Goal: Browse casually

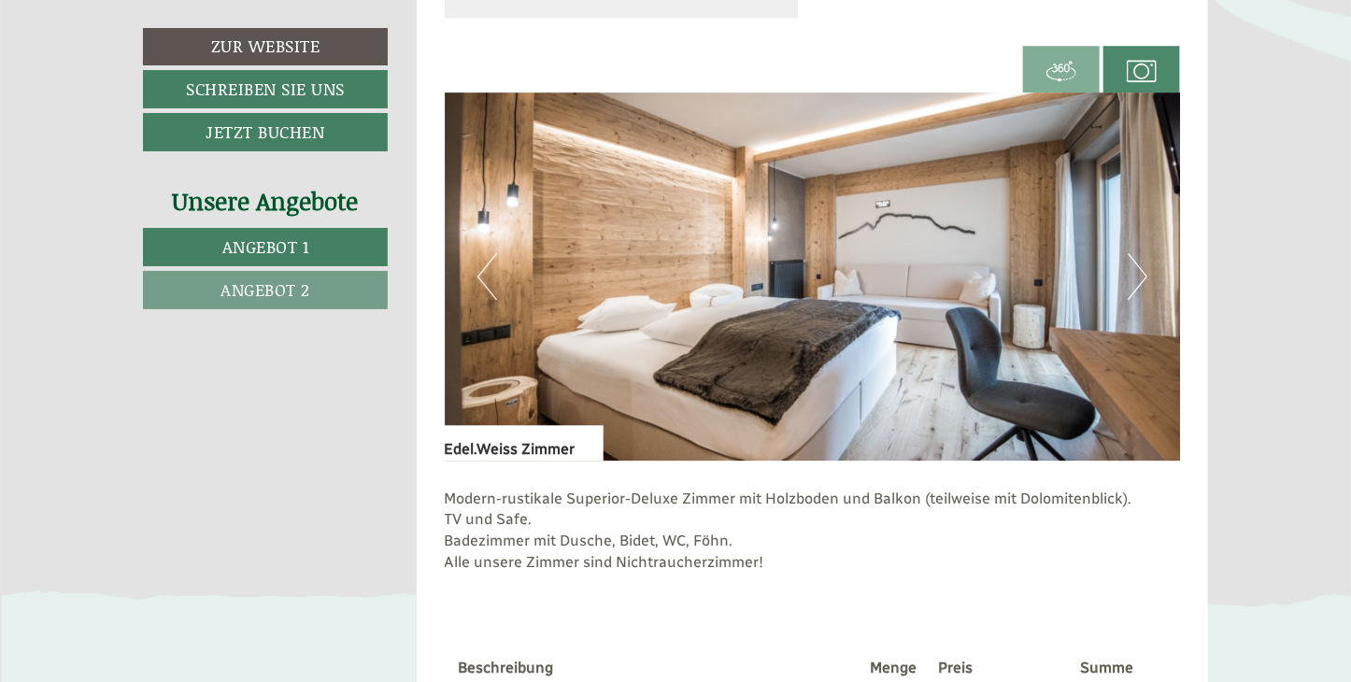
scroll to position [2421, 0]
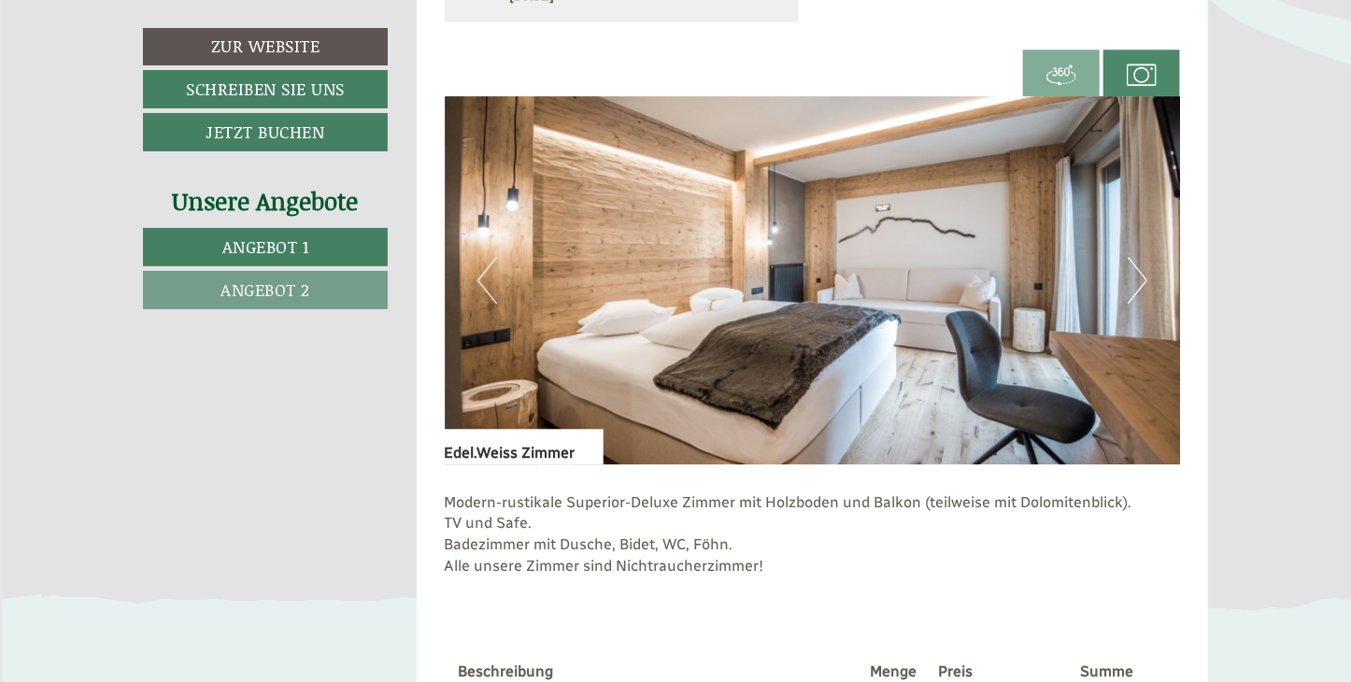
click at [1139, 276] on button "Next" at bounding box center [1137, 280] width 20 height 47
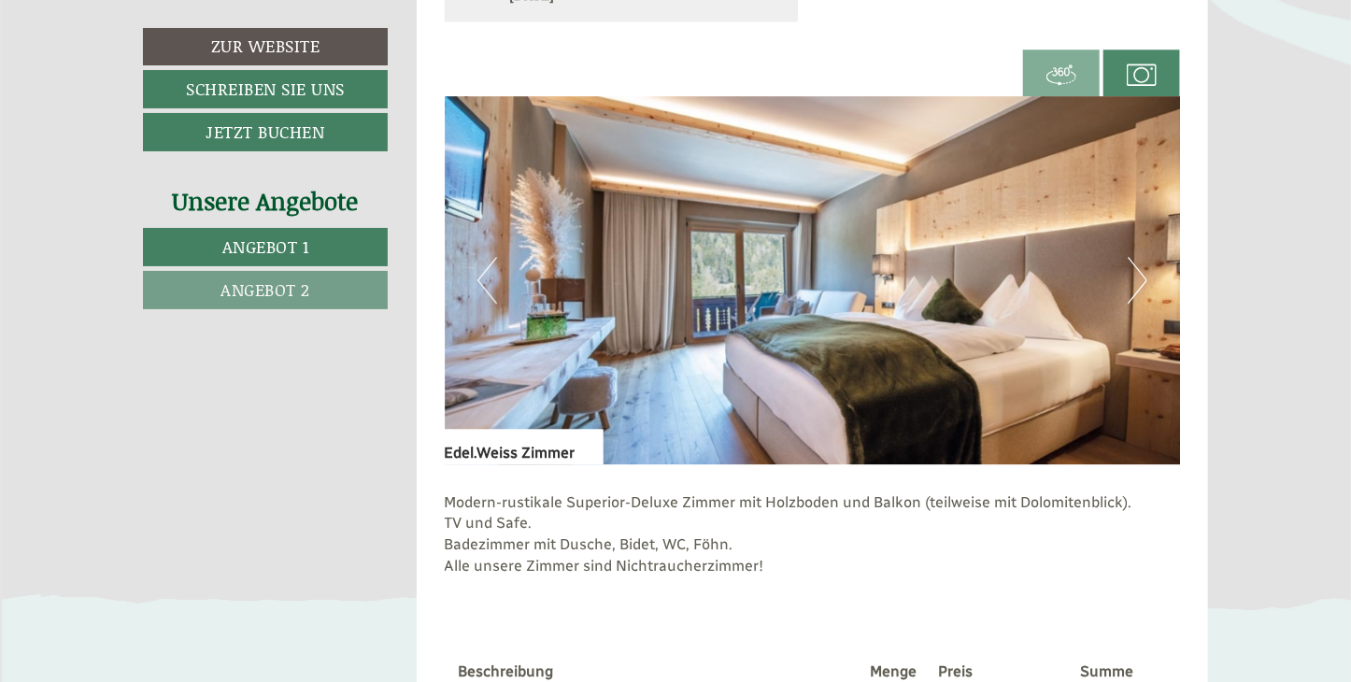
click at [1139, 276] on button "Next" at bounding box center [1137, 280] width 20 height 47
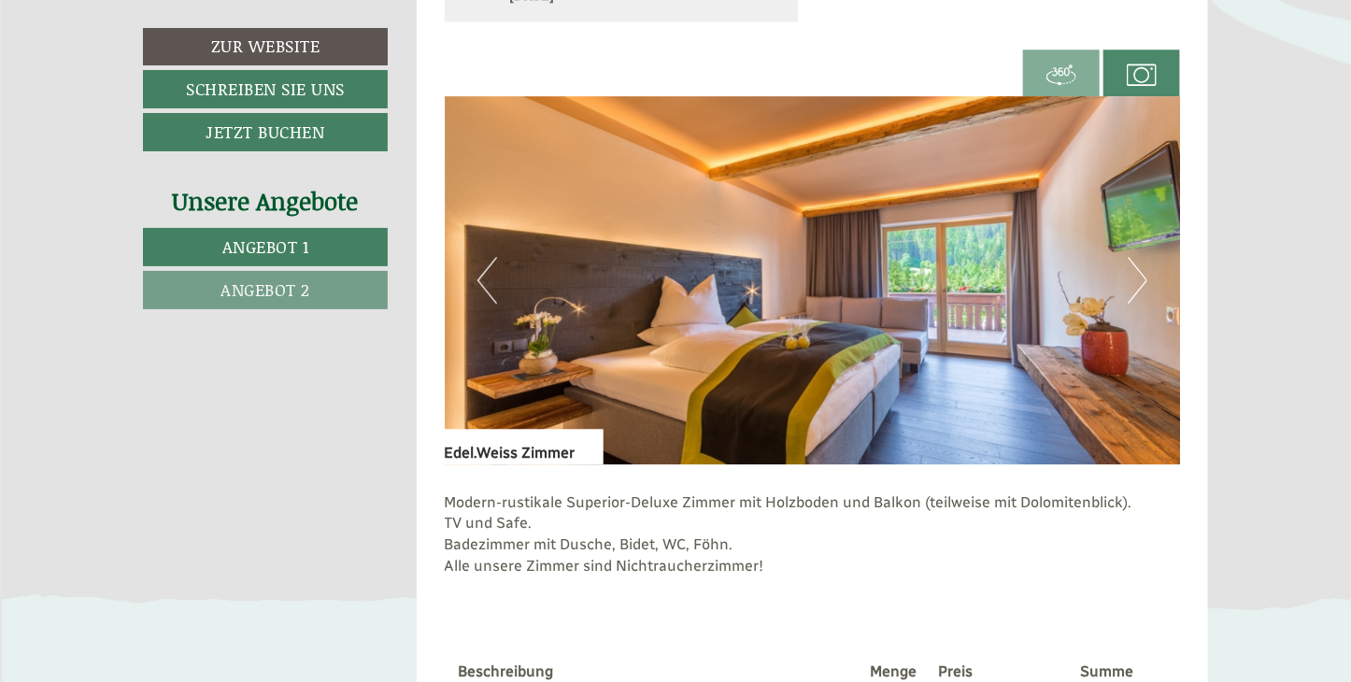
click at [1139, 276] on button "Next" at bounding box center [1137, 280] width 20 height 47
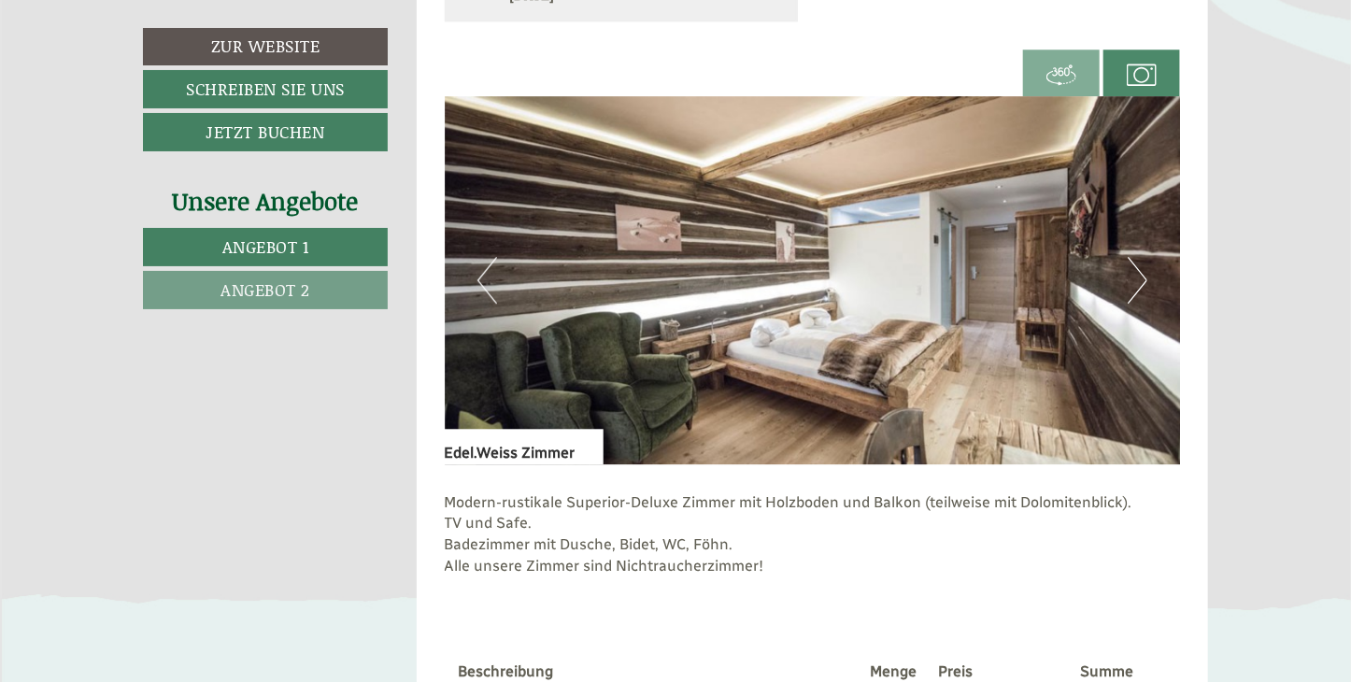
click at [1139, 276] on button "Next" at bounding box center [1137, 280] width 20 height 47
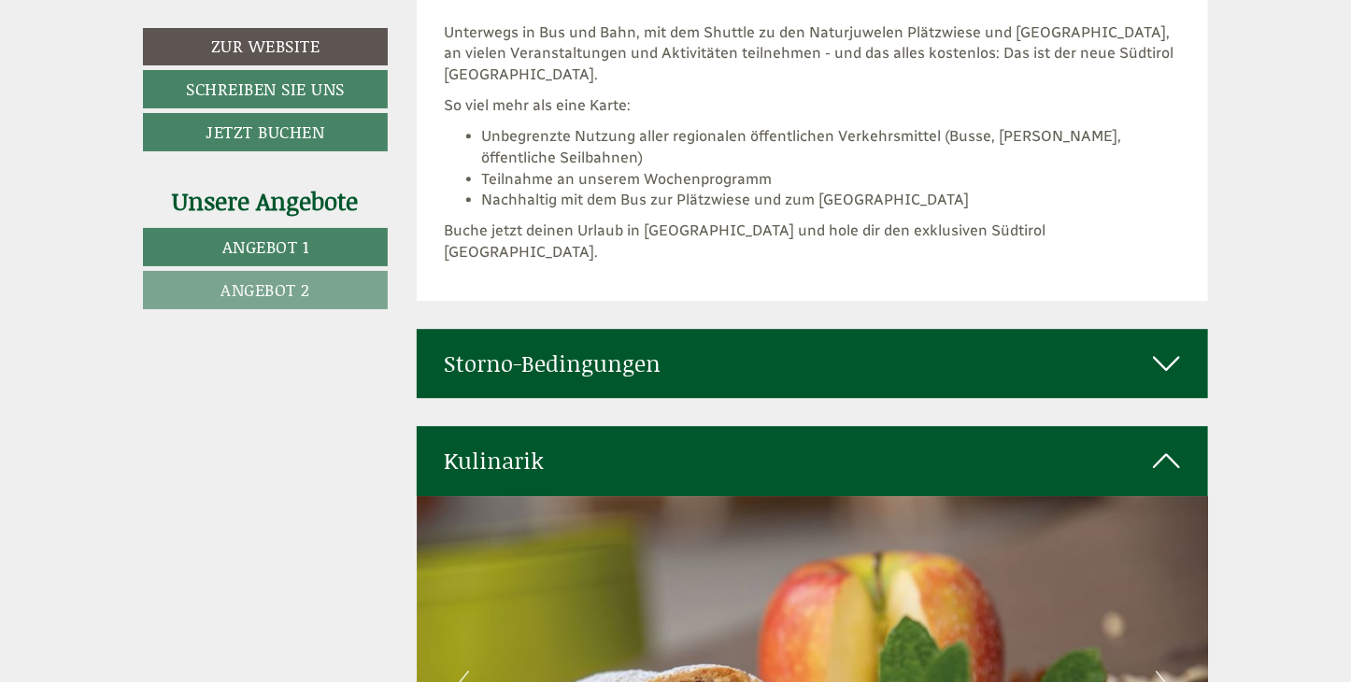
scroll to position [5892, 0]
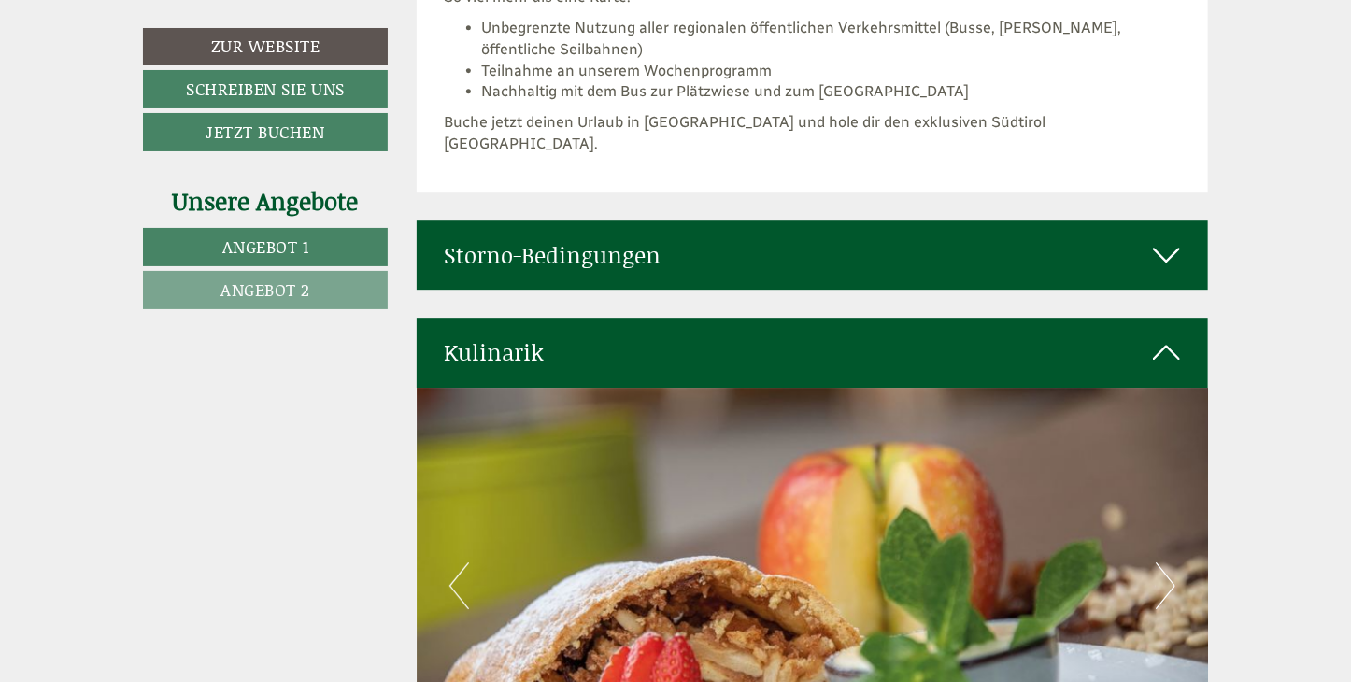
click at [1169, 239] on icon at bounding box center [1166, 255] width 27 height 32
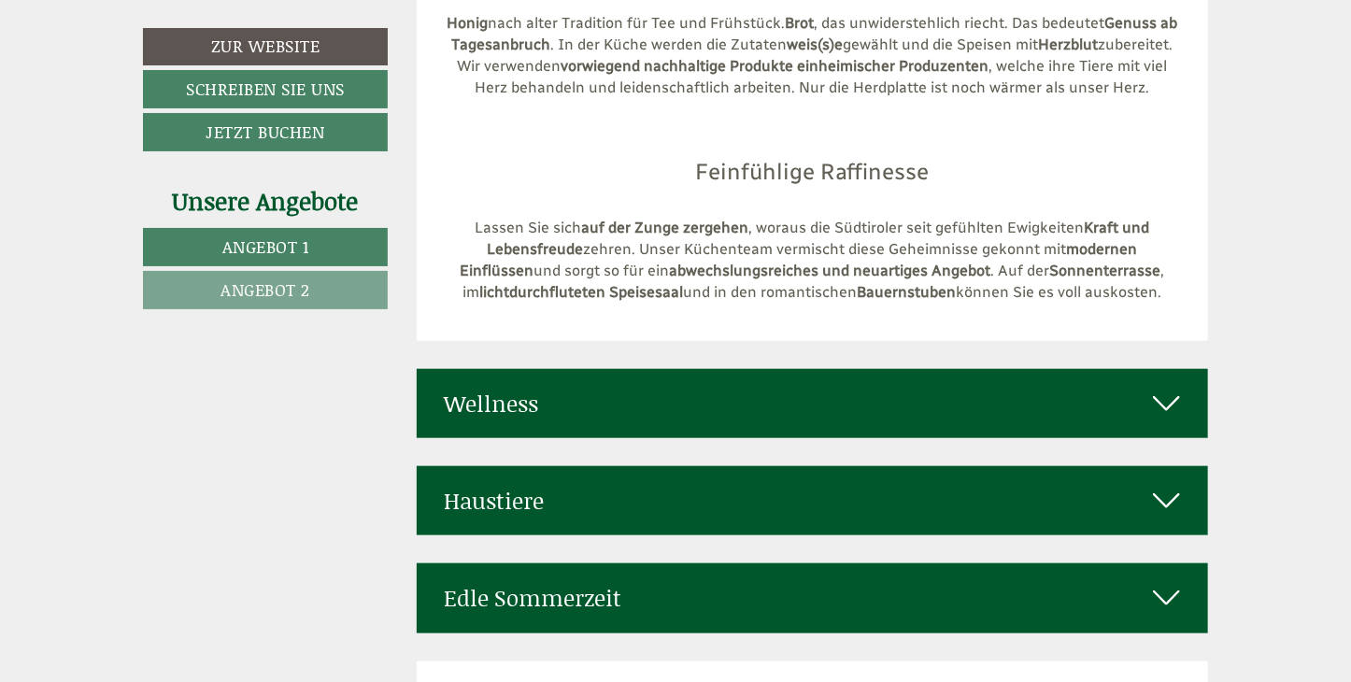
scroll to position [7447, 0]
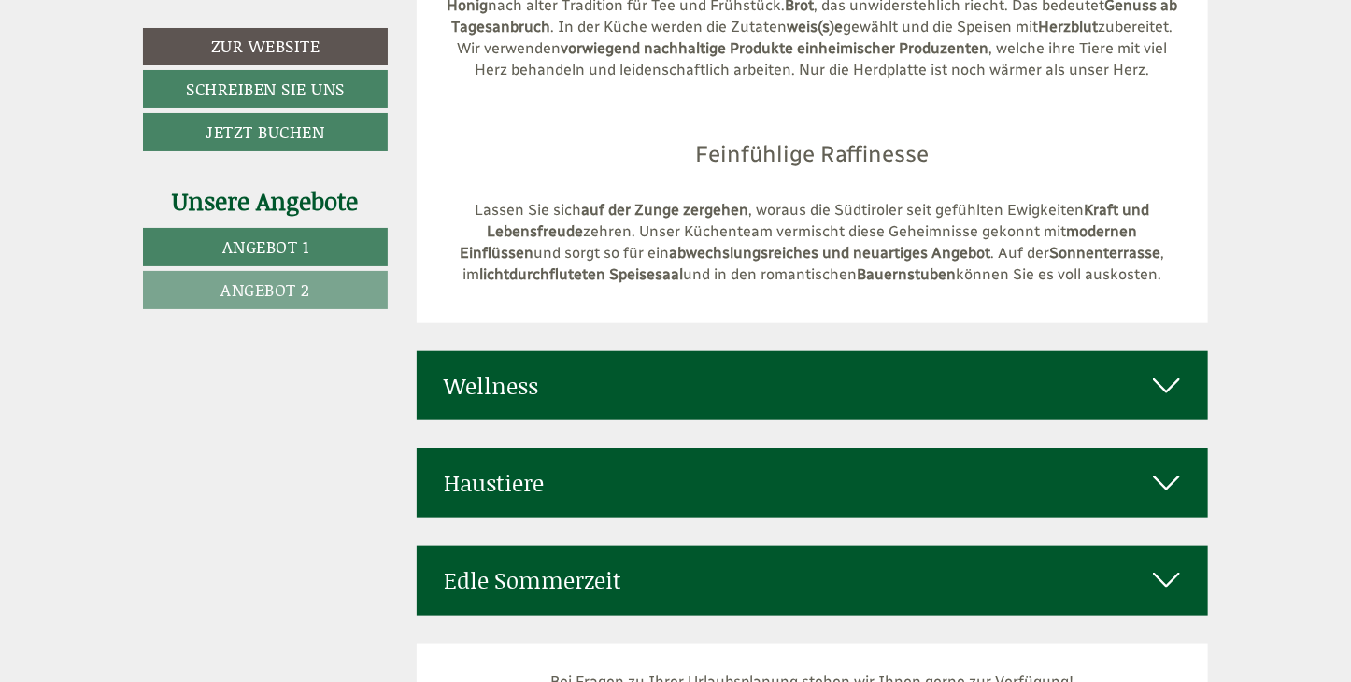
click at [1175, 370] on icon at bounding box center [1166, 386] width 27 height 32
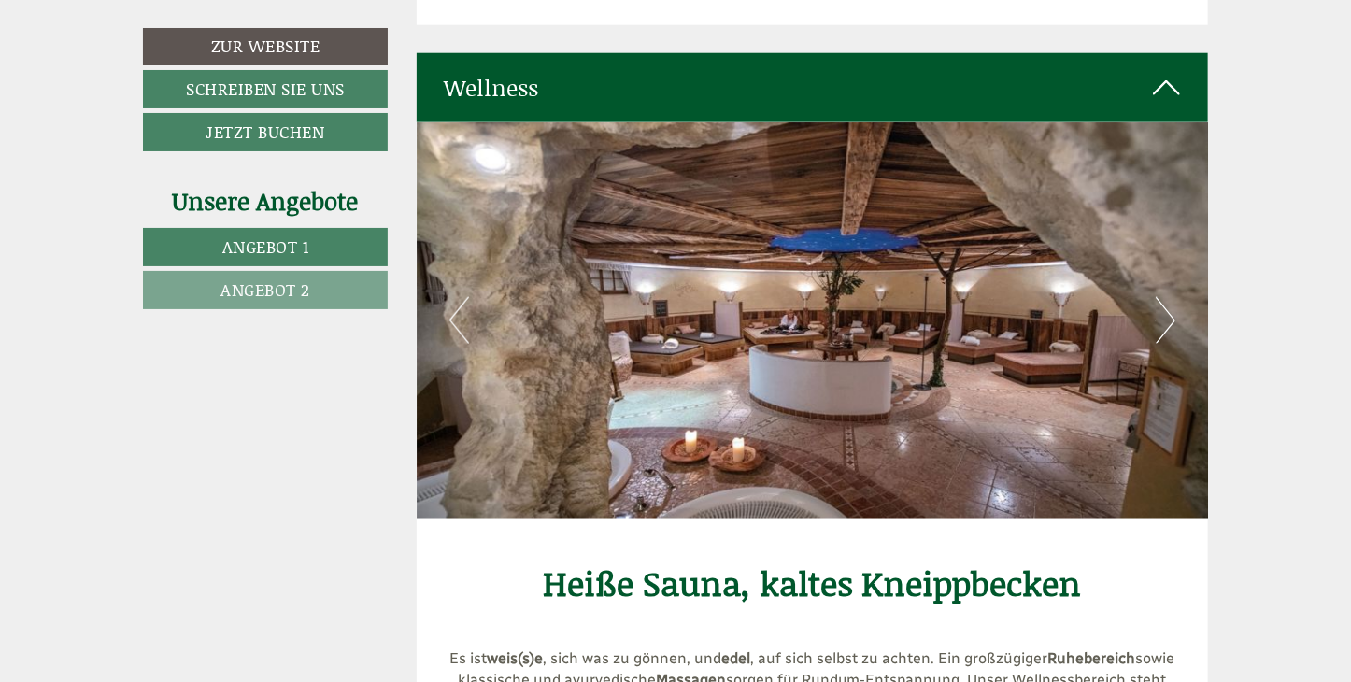
scroll to position [7764, 0]
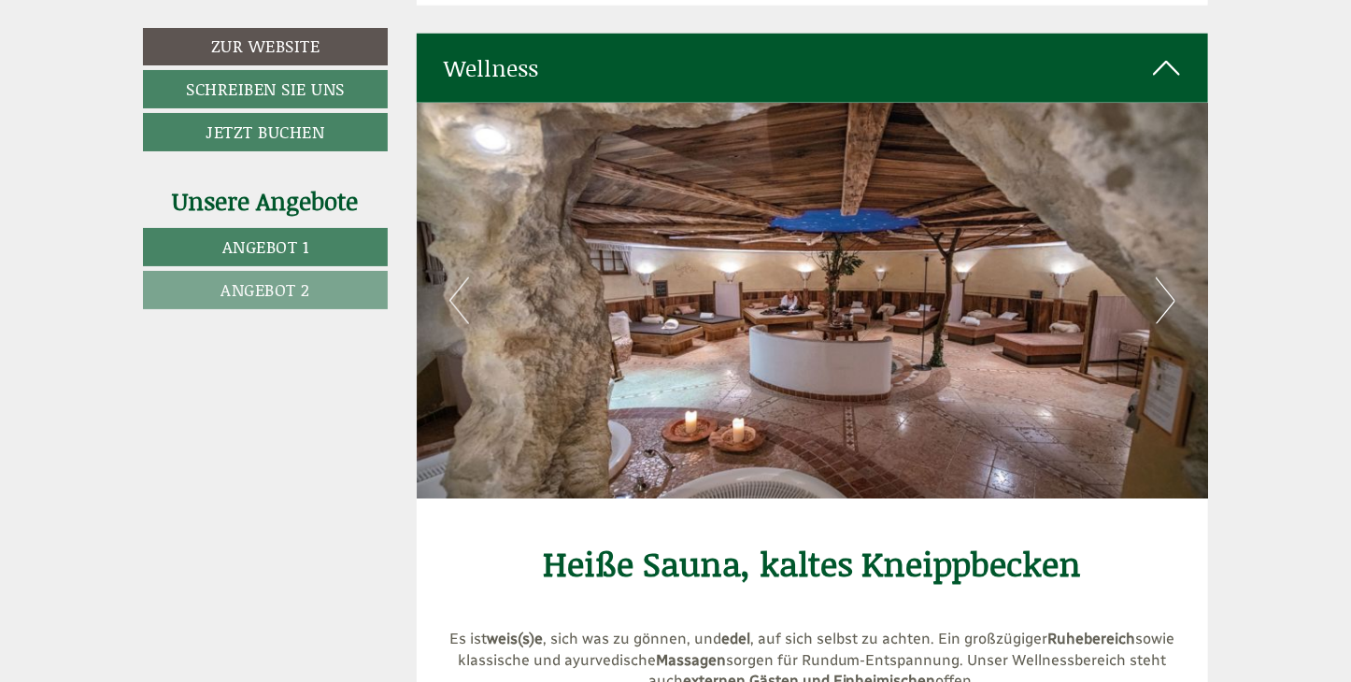
click at [1168, 277] on button "Next" at bounding box center [1166, 300] width 20 height 47
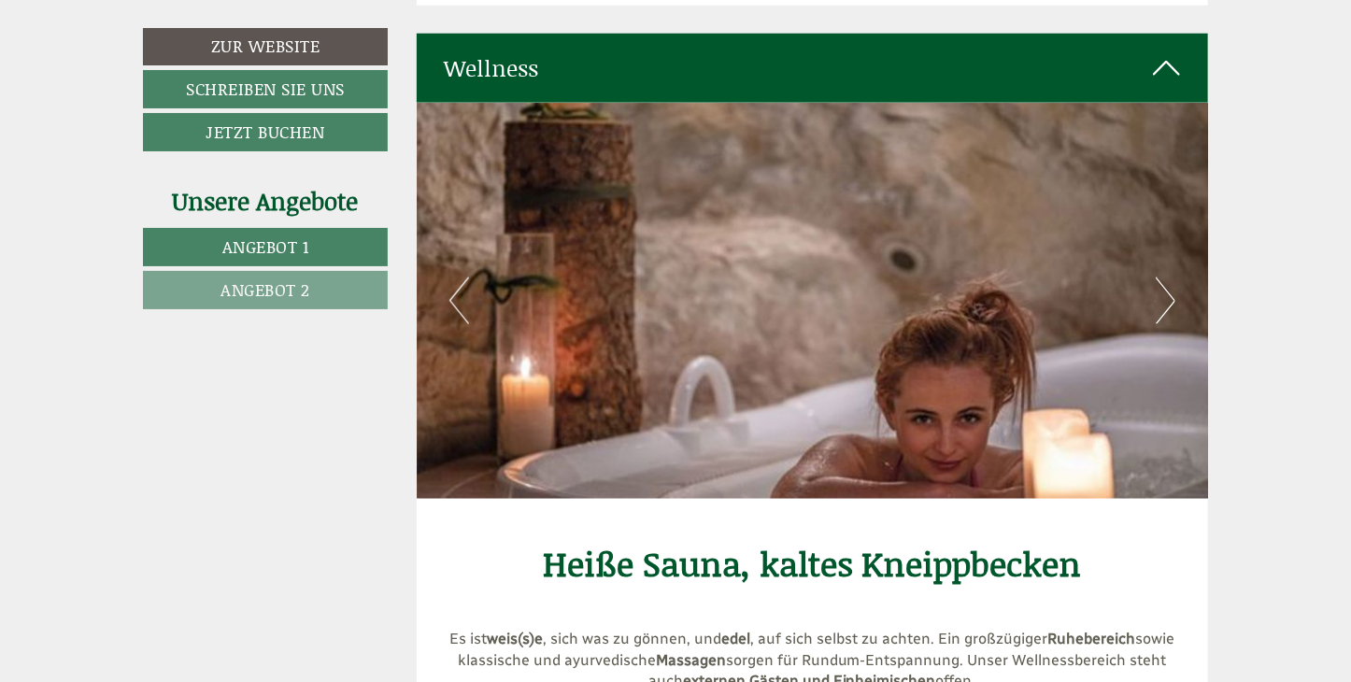
click at [1168, 277] on button "Next" at bounding box center [1166, 300] width 20 height 47
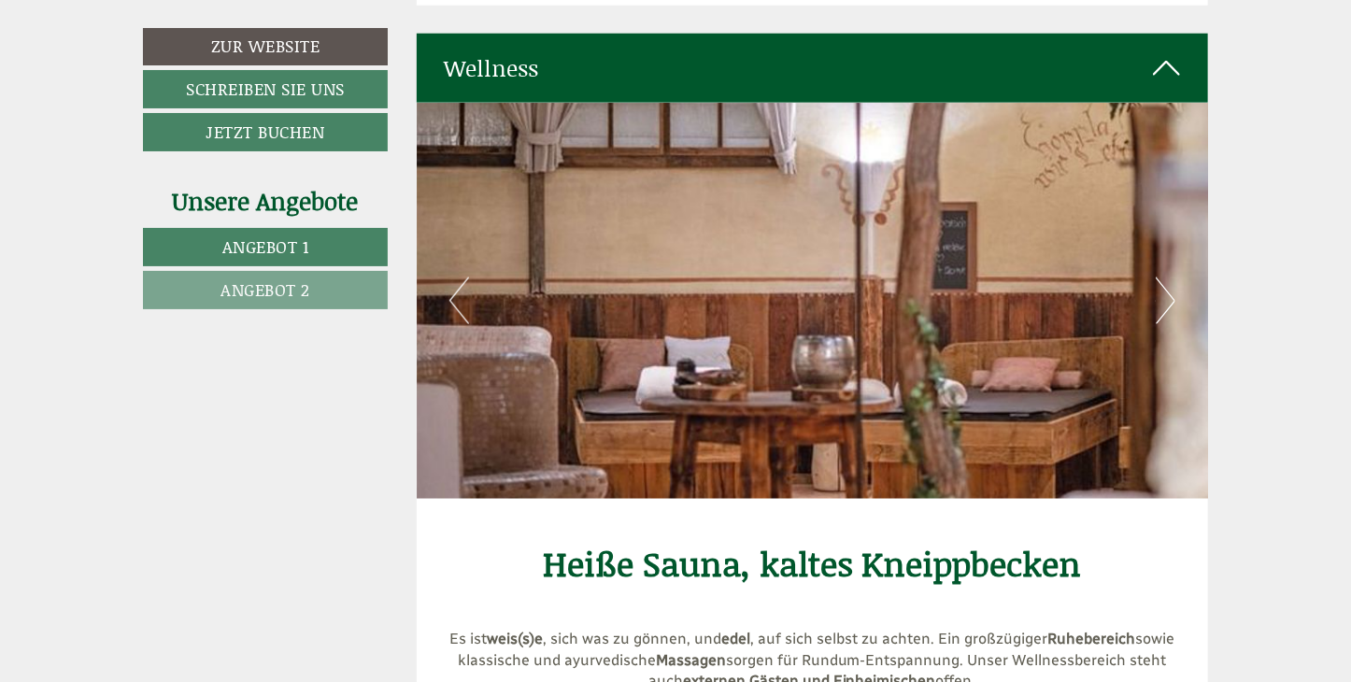
click at [1168, 277] on button "Next" at bounding box center [1166, 300] width 20 height 47
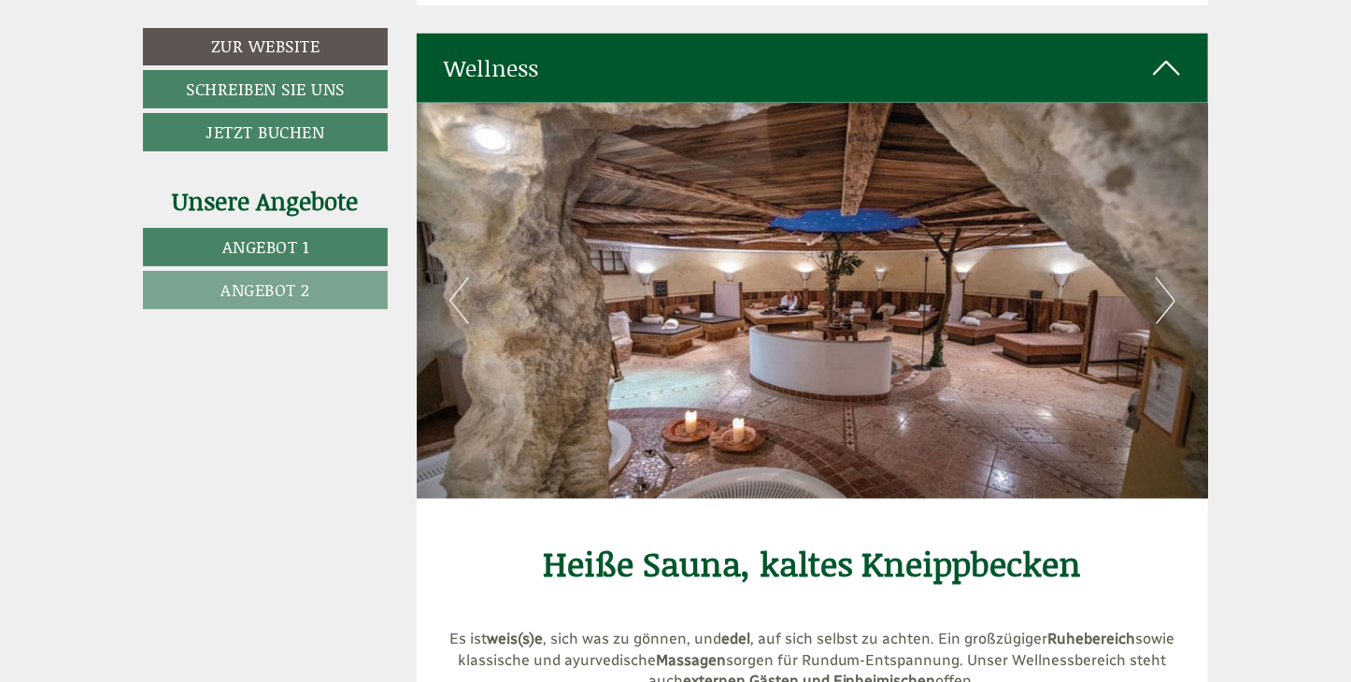
click at [1168, 277] on button "Next" at bounding box center [1166, 300] width 20 height 47
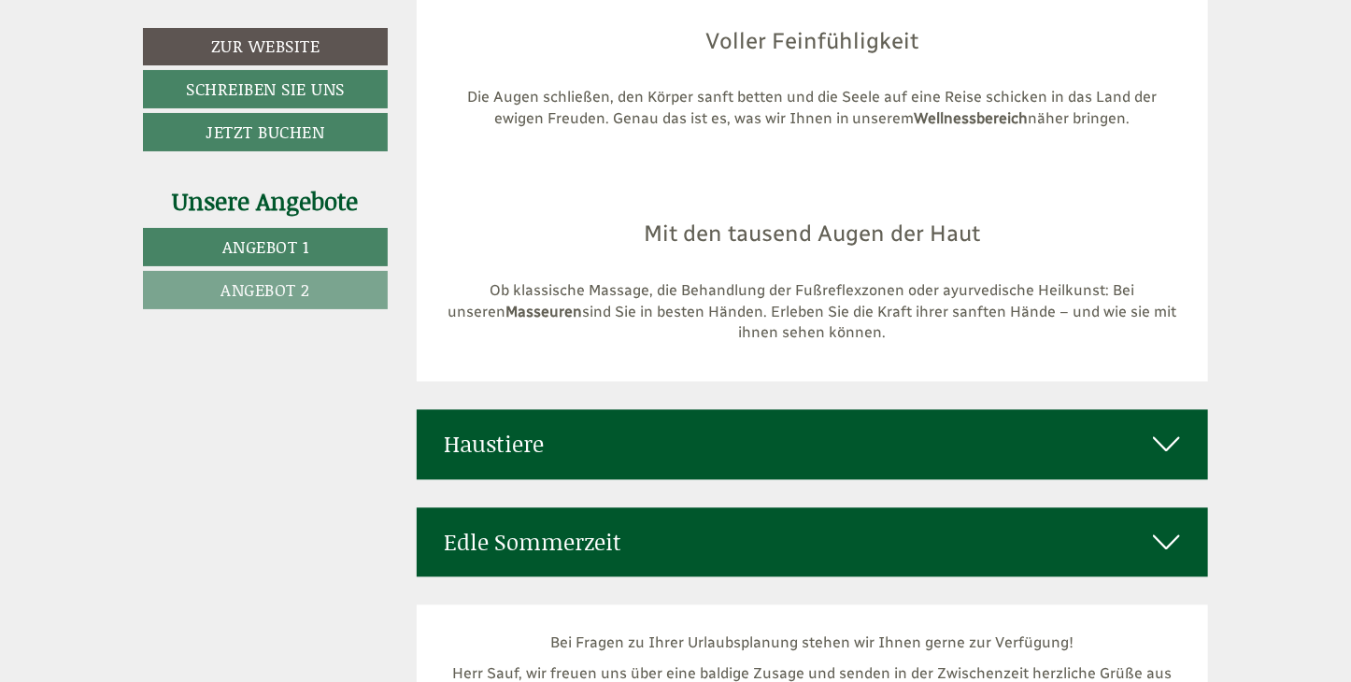
scroll to position [8503, 0]
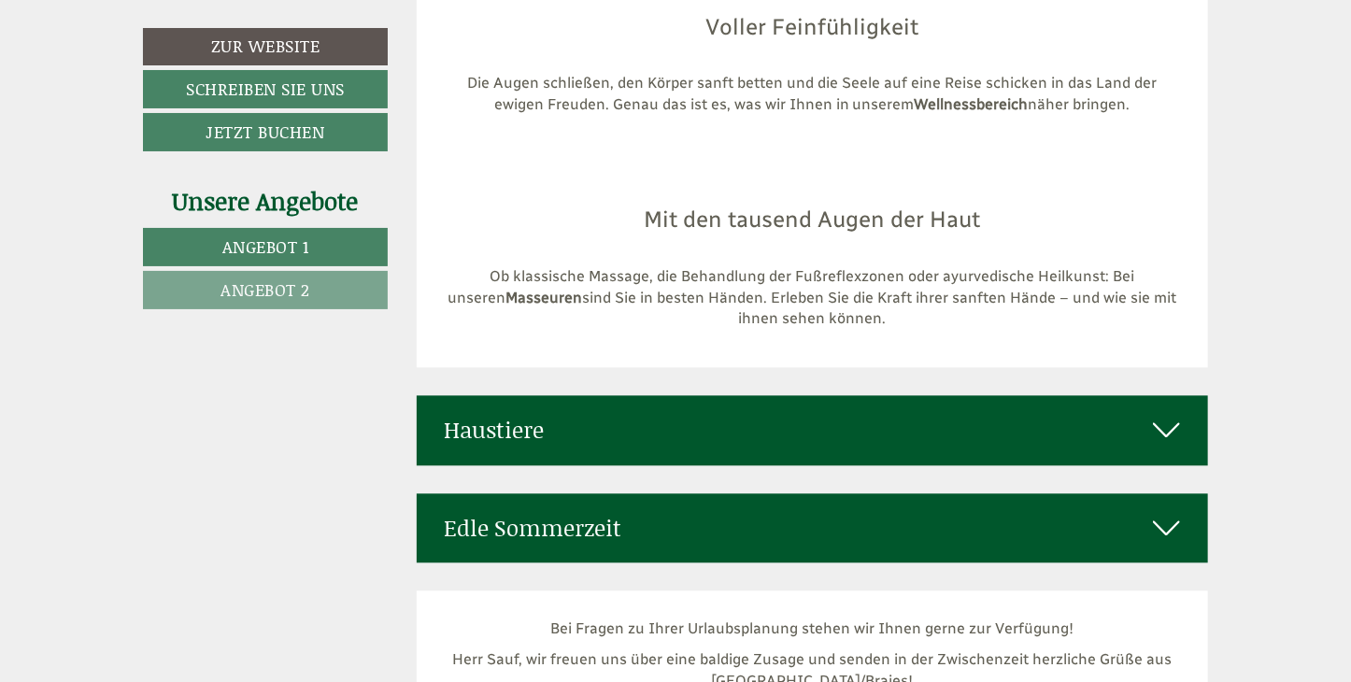
click at [1162, 414] on icon at bounding box center [1166, 430] width 27 height 32
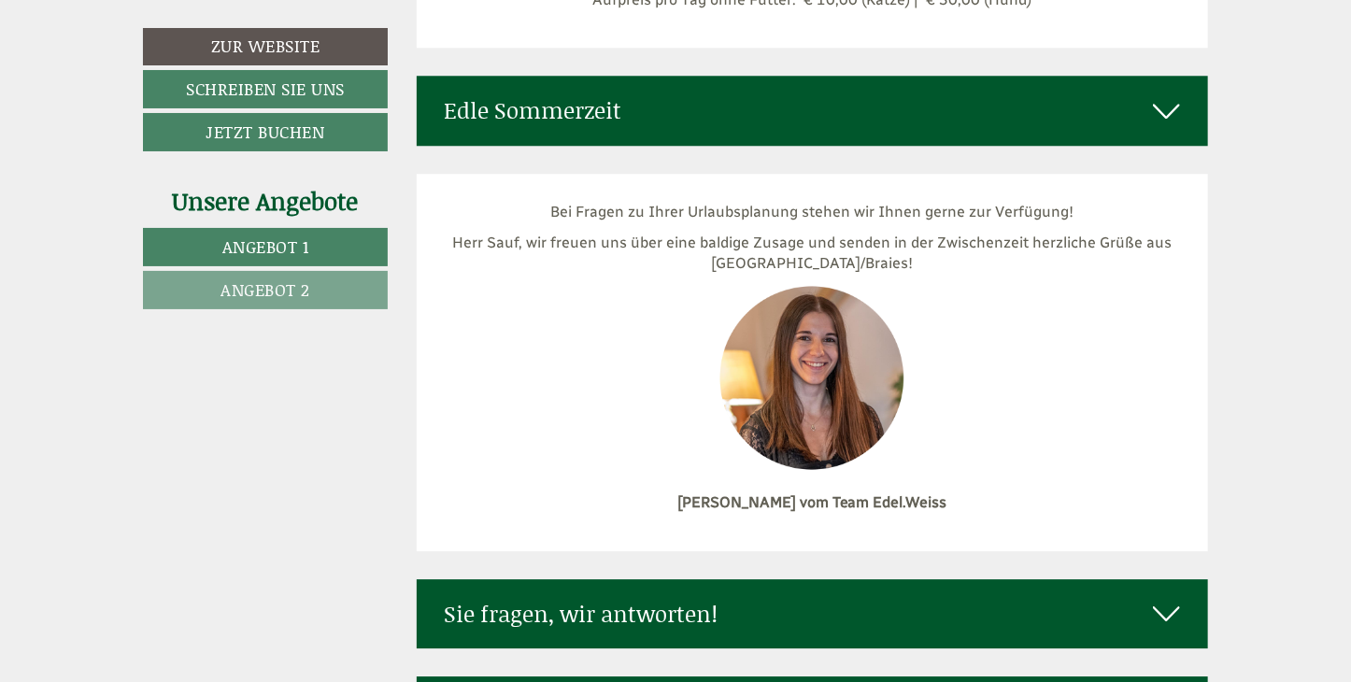
scroll to position [9138, 0]
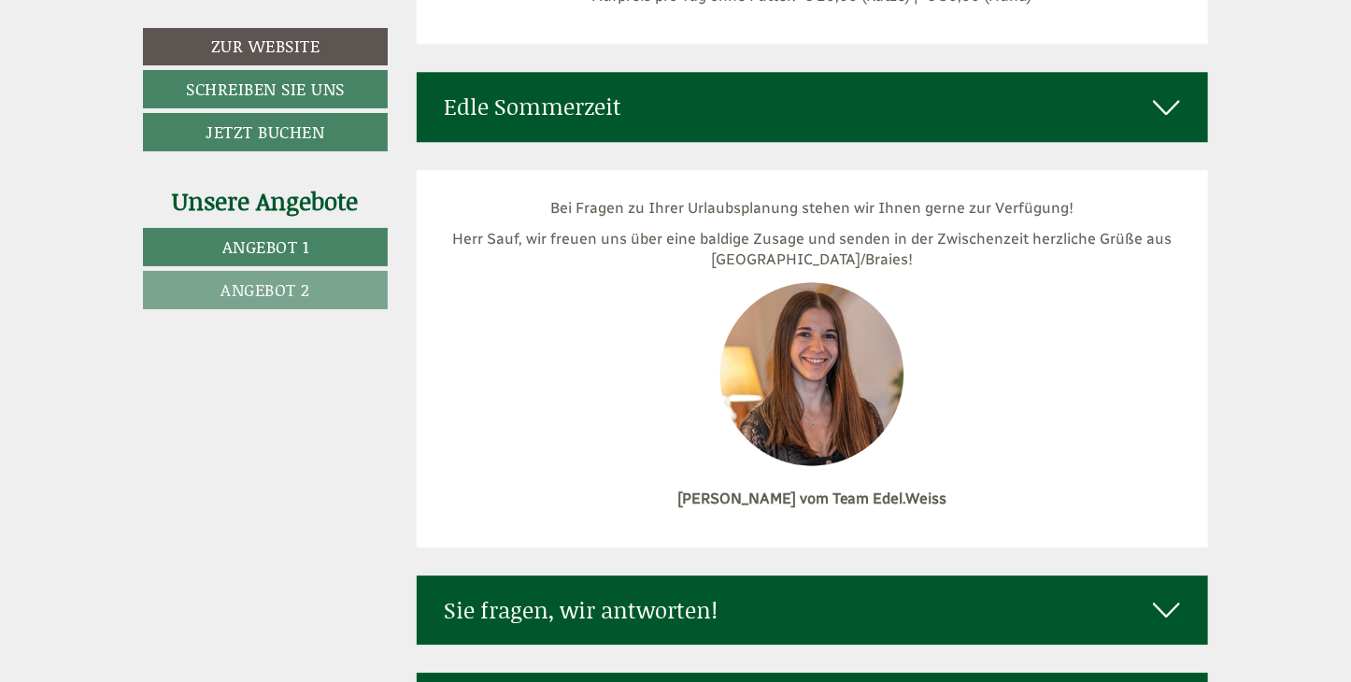
click at [1172, 594] on icon at bounding box center [1166, 610] width 27 height 32
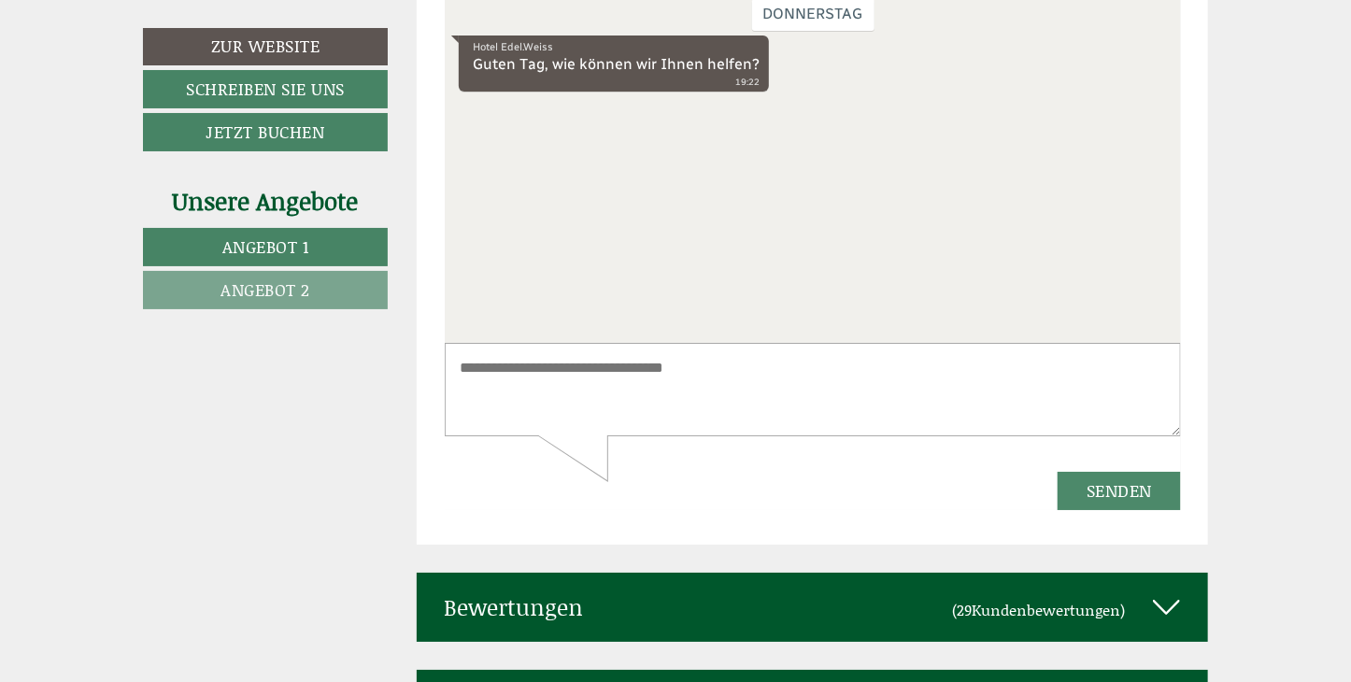
scroll to position [9939, 0]
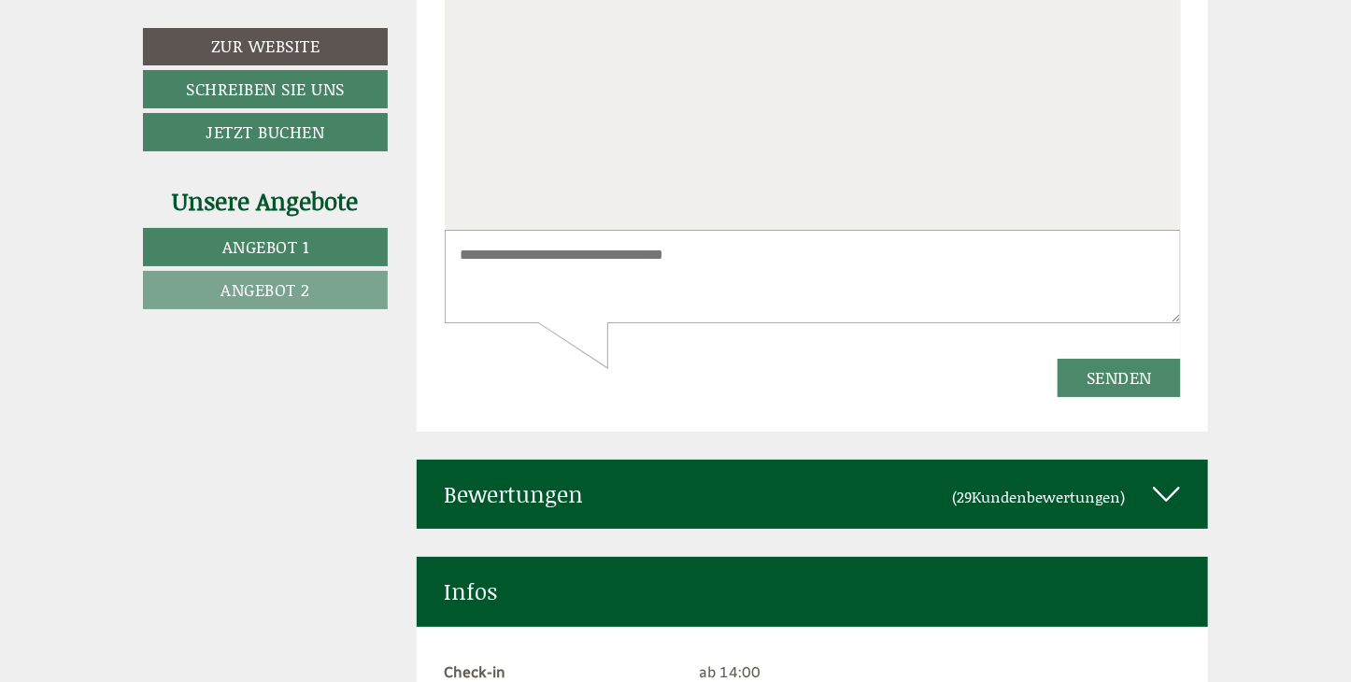
click at [1170, 478] on icon at bounding box center [1166, 494] width 27 height 32
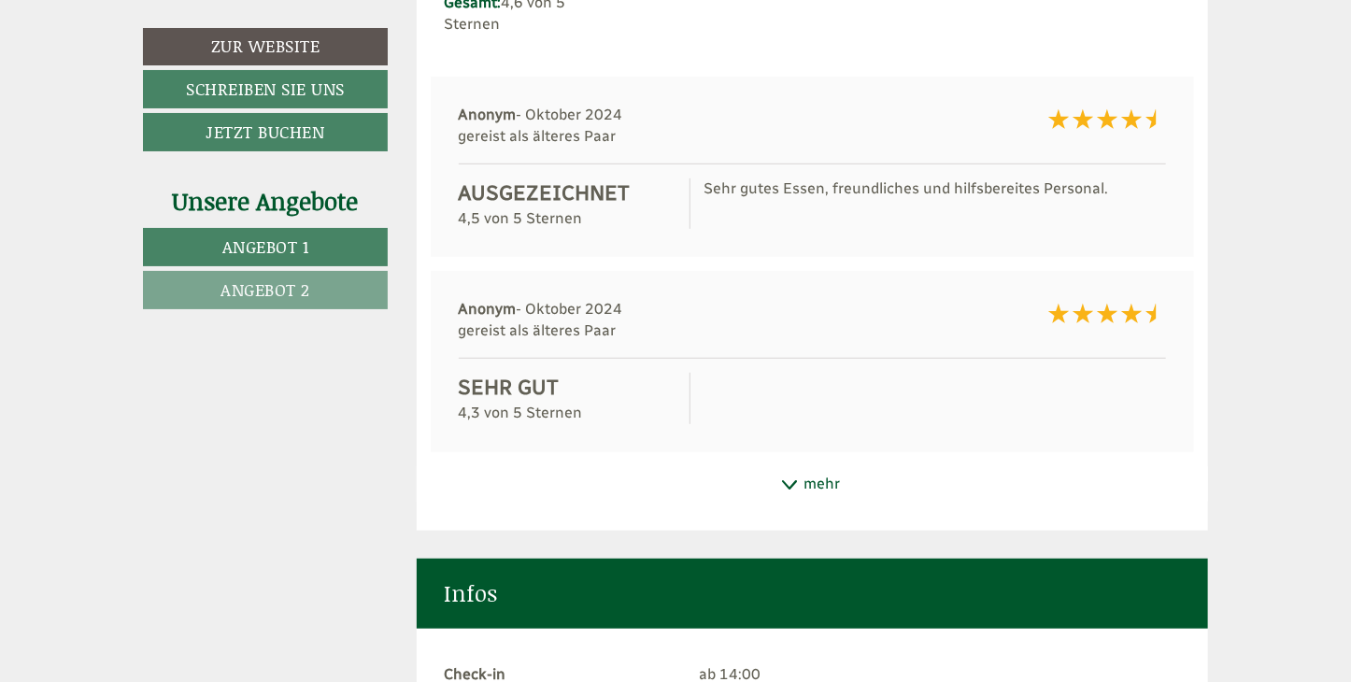
scroll to position [10592, 0]
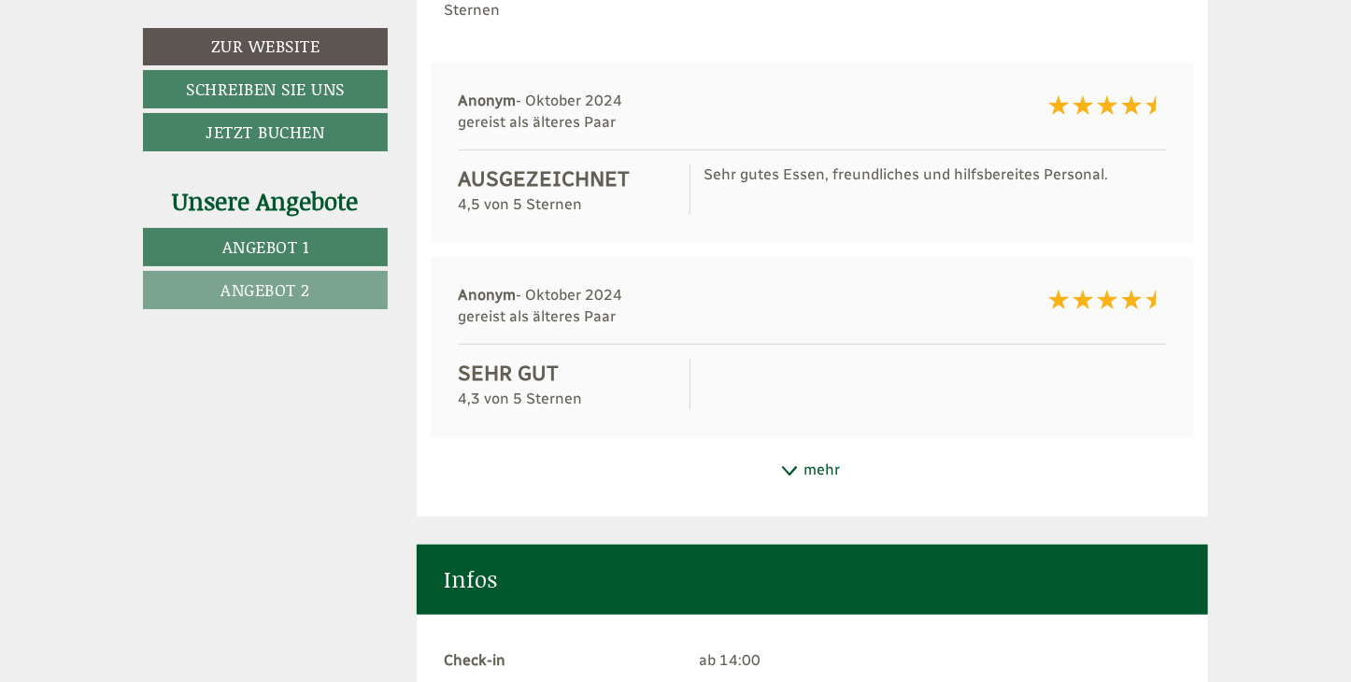
click at [818, 452] on div "mehr" at bounding box center [813, 470] width 792 height 36
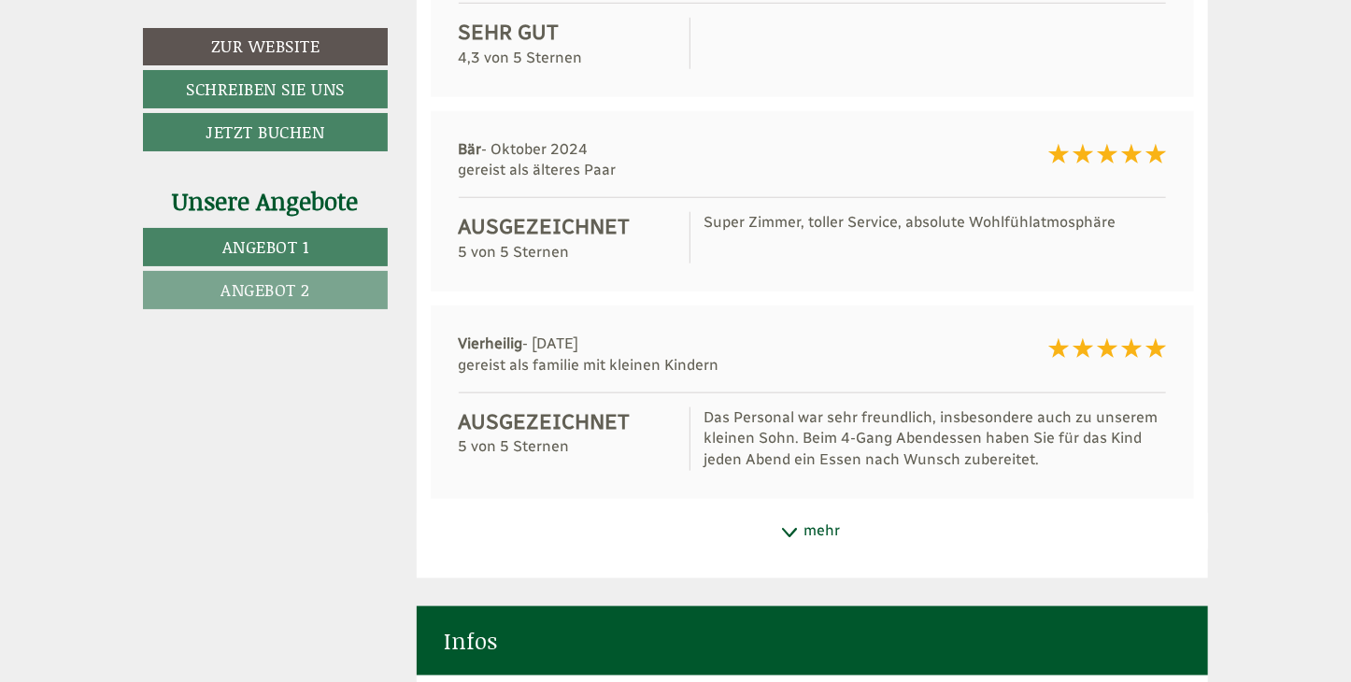
scroll to position [10937, 0]
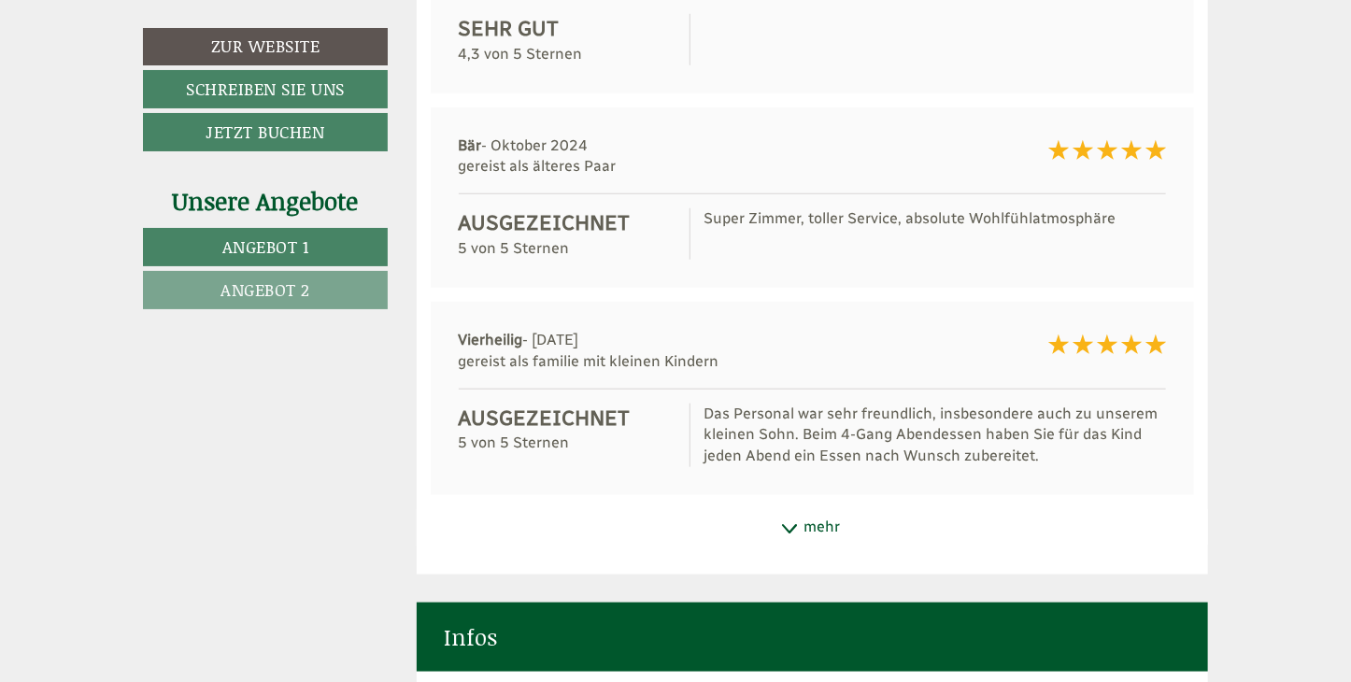
click at [821, 509] on div "mehr" at bounding box center [813, 527] width 792 height 36
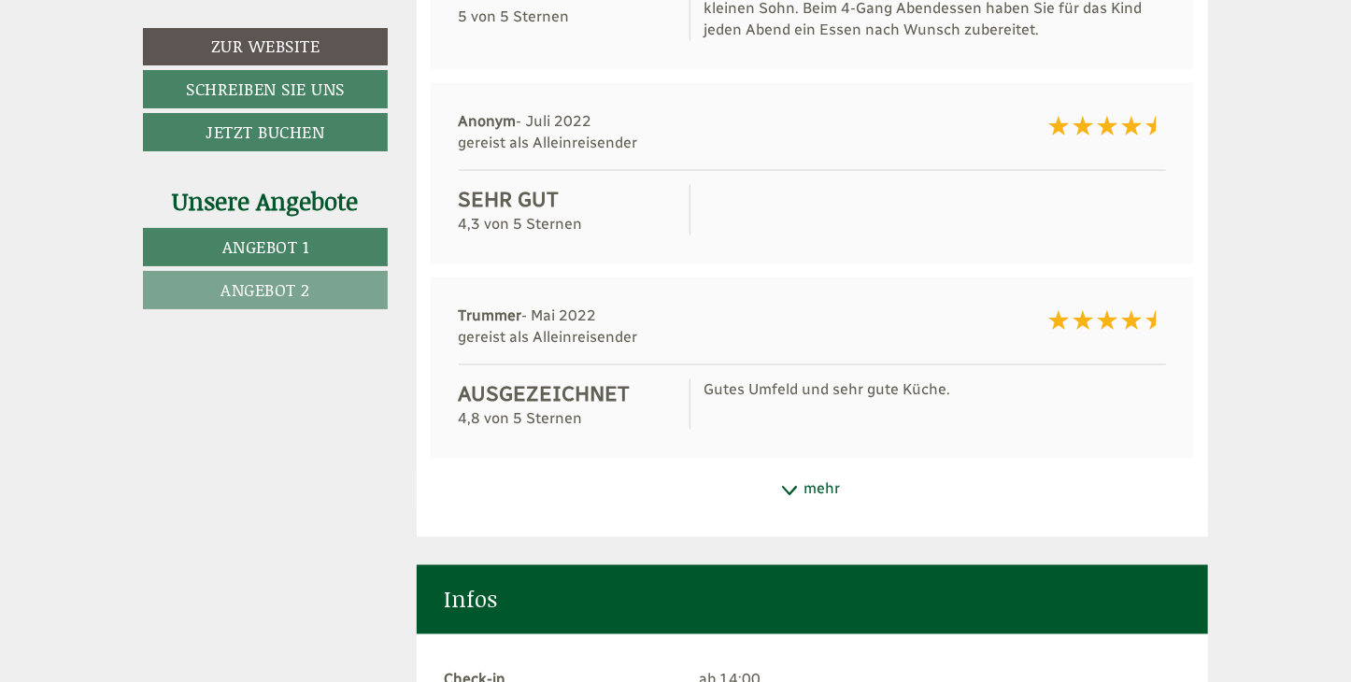
scroll to position [11380, 0]
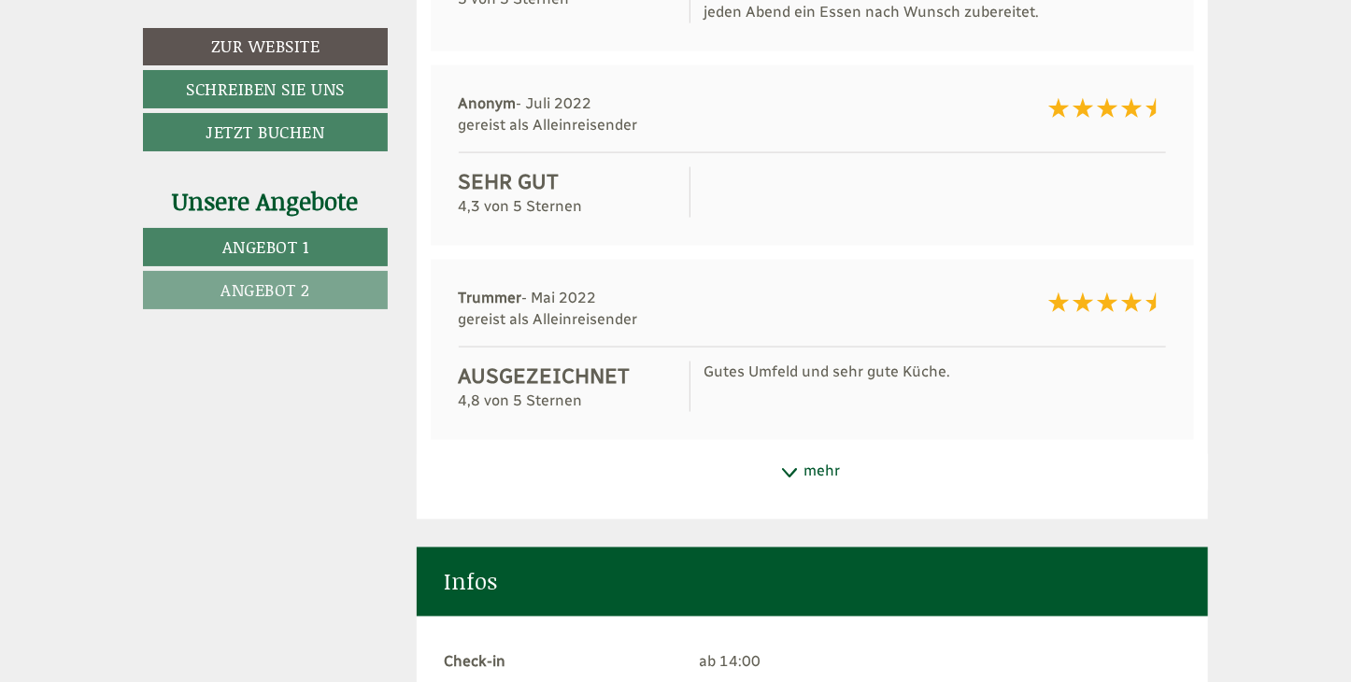
click at [797, 469] on icon at bounding box center [789, 473] width 19 height 9
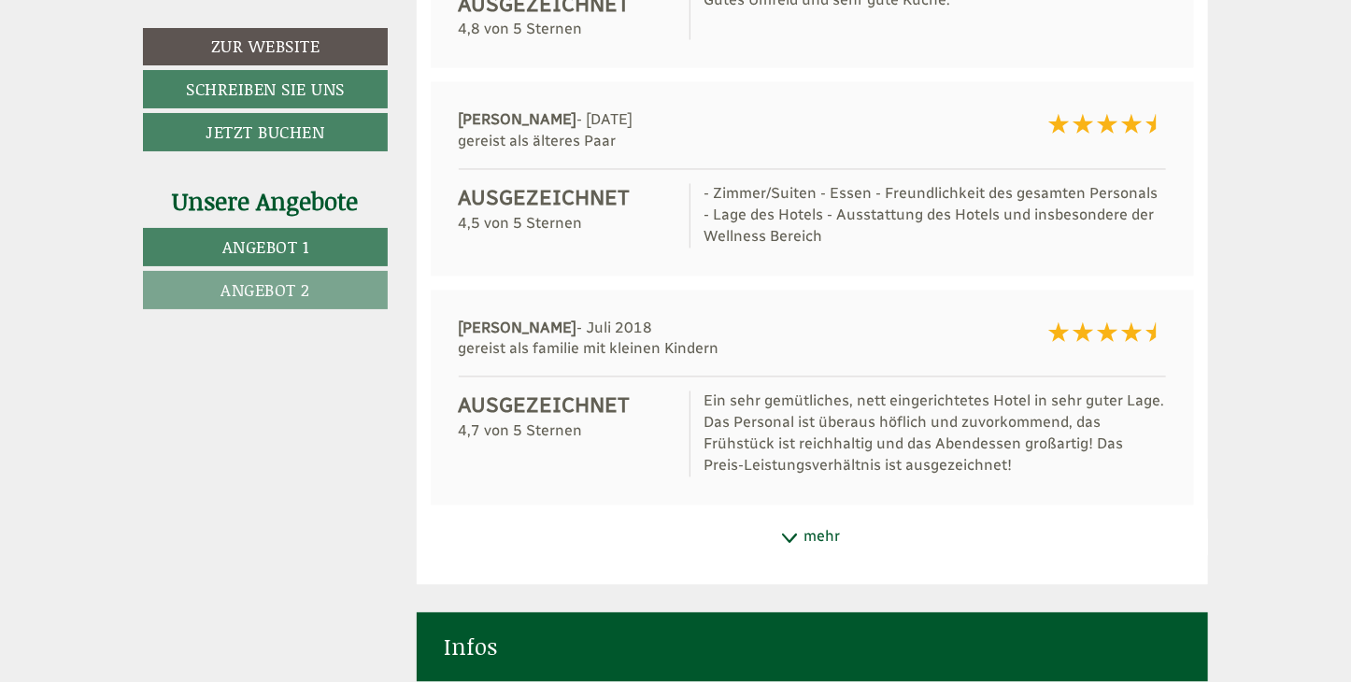
scroll to position [11755, 0]
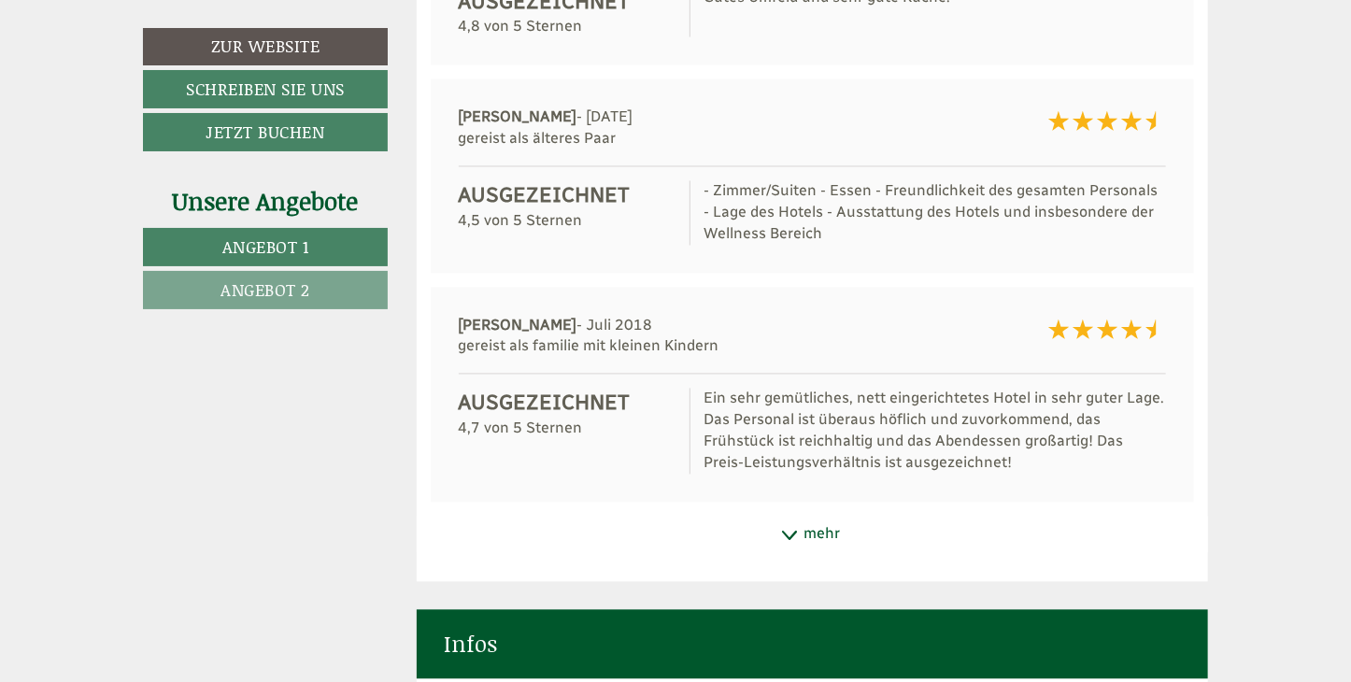
click at [839, 517] on div "mehr" at bounding box center [813, 535] width 792 height 36
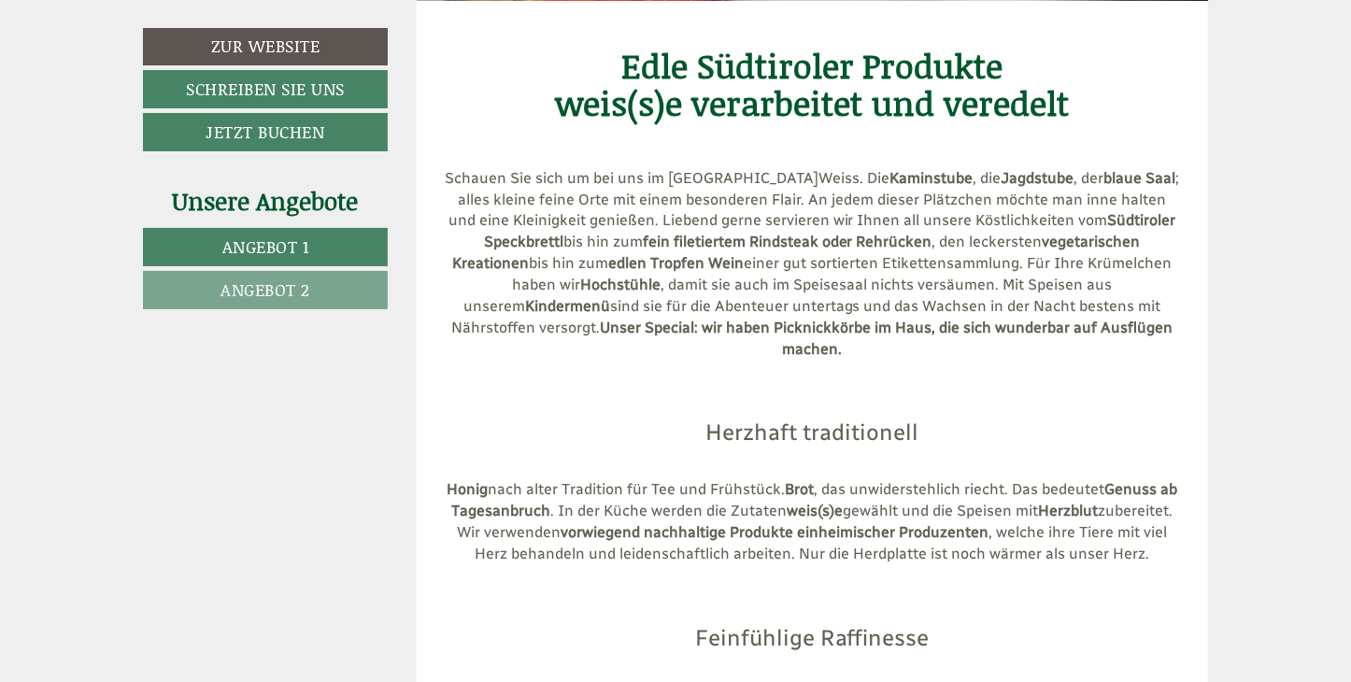
scroll to position [6079, 0]
